Goal: Communication & Community: Answer question/provide support

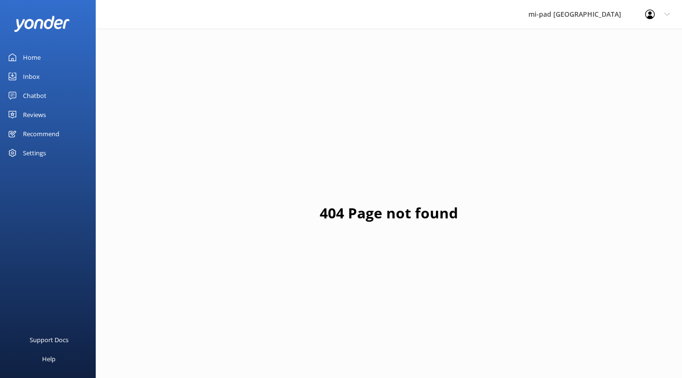
click at [24, 74] on div "Inbox" at bounding box center [31, 76] width 17 height 19
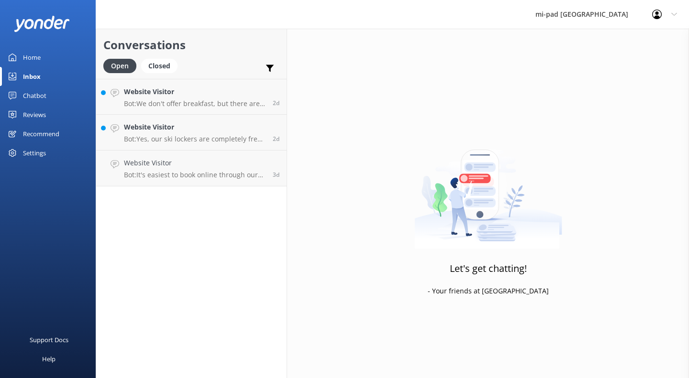
click at [182, 179] on link "Website Visitor Bot: It's easiest to book online through our website, which kee…" at bounding box center [191, 169] width 190 height 36
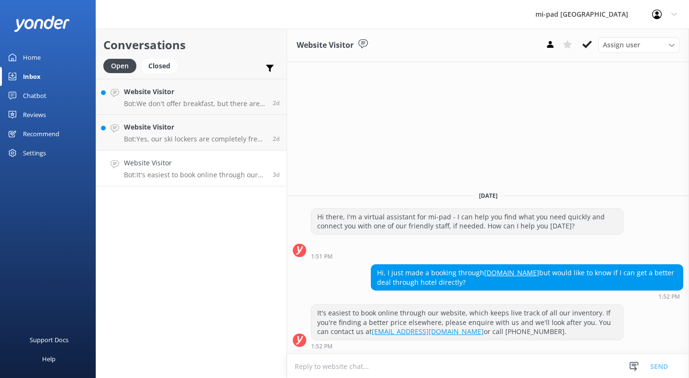
click at [592, 37] on button at bounding box center [586, 44] width 17 height 14
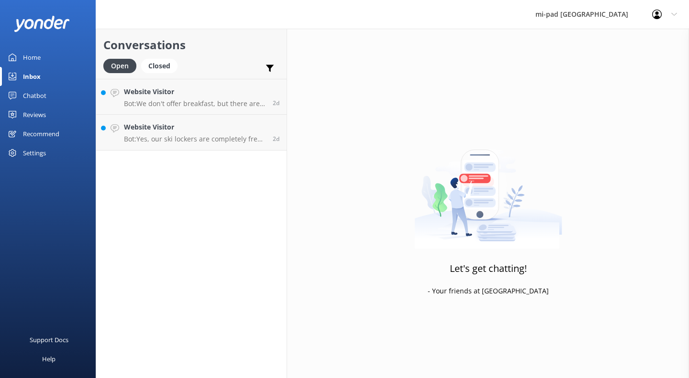
click at [163, 137] on p "Bot: Yes, our ski lockers are completely free for guests! You can securely stor…" at bounding box center [195, 139] width 142 height 9
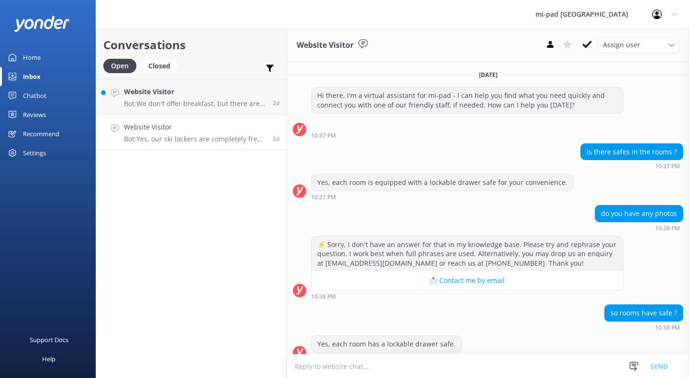
scroll to position [83, 0]
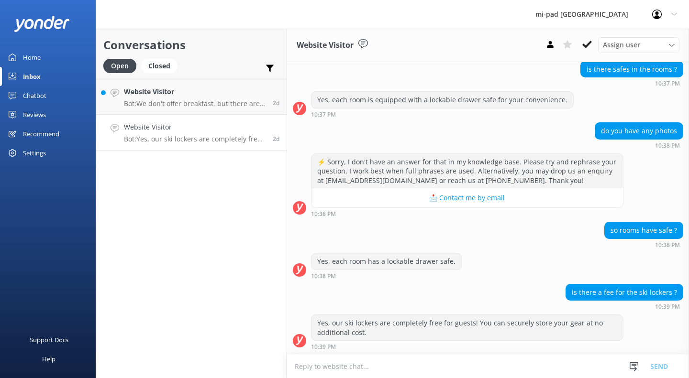
click at [589, 50] on button at bounding box center [586, 44] width 17 height 14
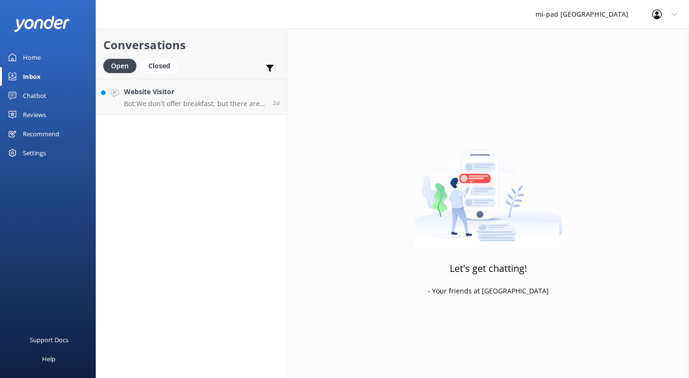
click at [194, 109] on link "Website Visitor Bot: We don't offer breakfast, but there are over 100 bars and …" at bounding box center [191, 97] width 190 height 36
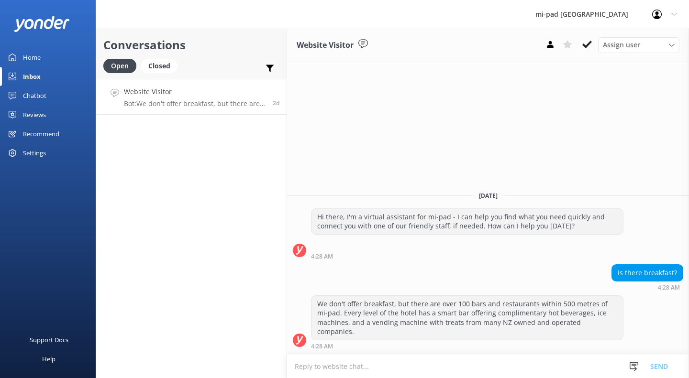
click at [592, 46] on button at bounding box center [586, 44] width 17 height 14
